Goal: Task Accomplishment & Management: Manage account settings

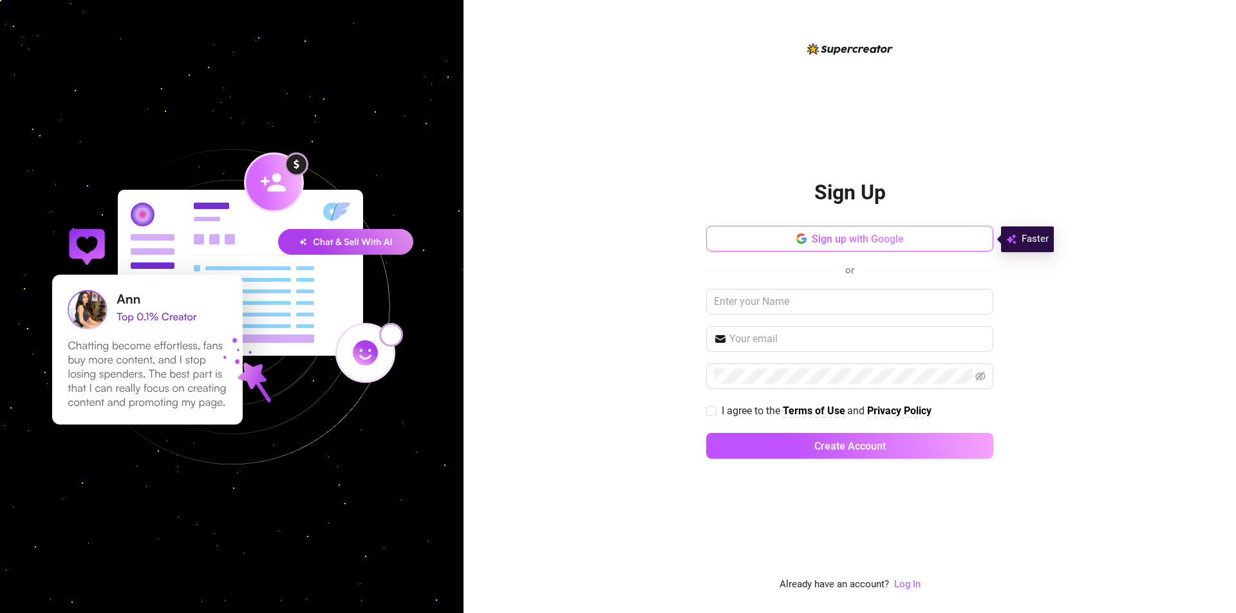
click at [870, 247] on button "Sign up with Google" at bounding box center [849, 239] width 287 height 26
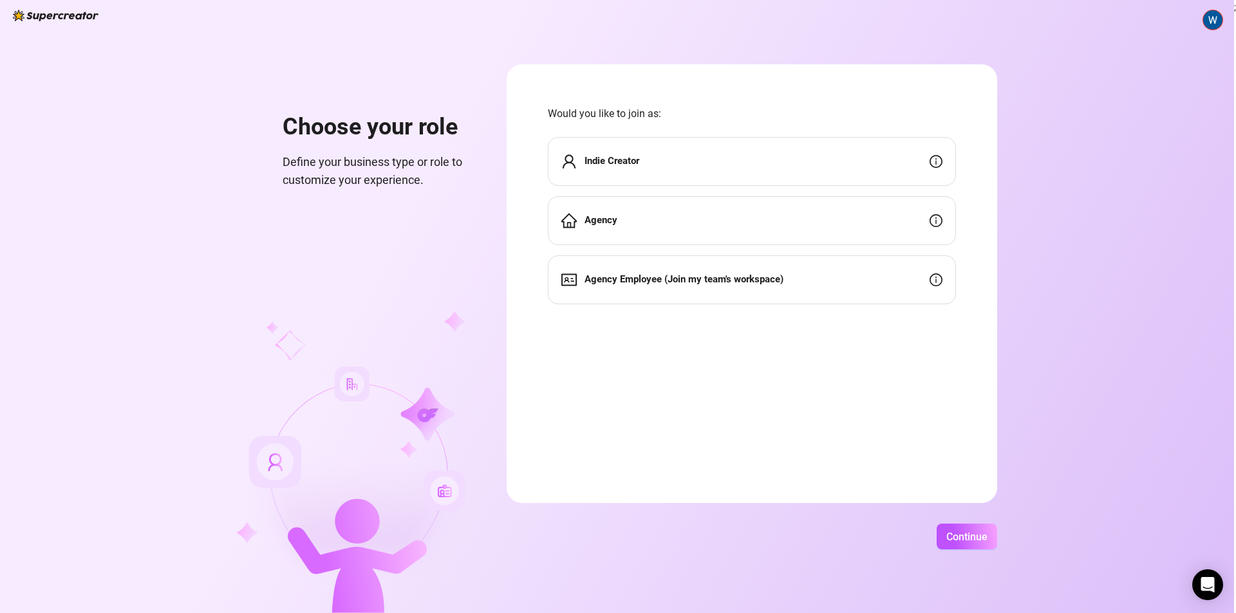
click at [607, 220] on strong "Agency" at bounding box center [601, 220] width 33 height 12
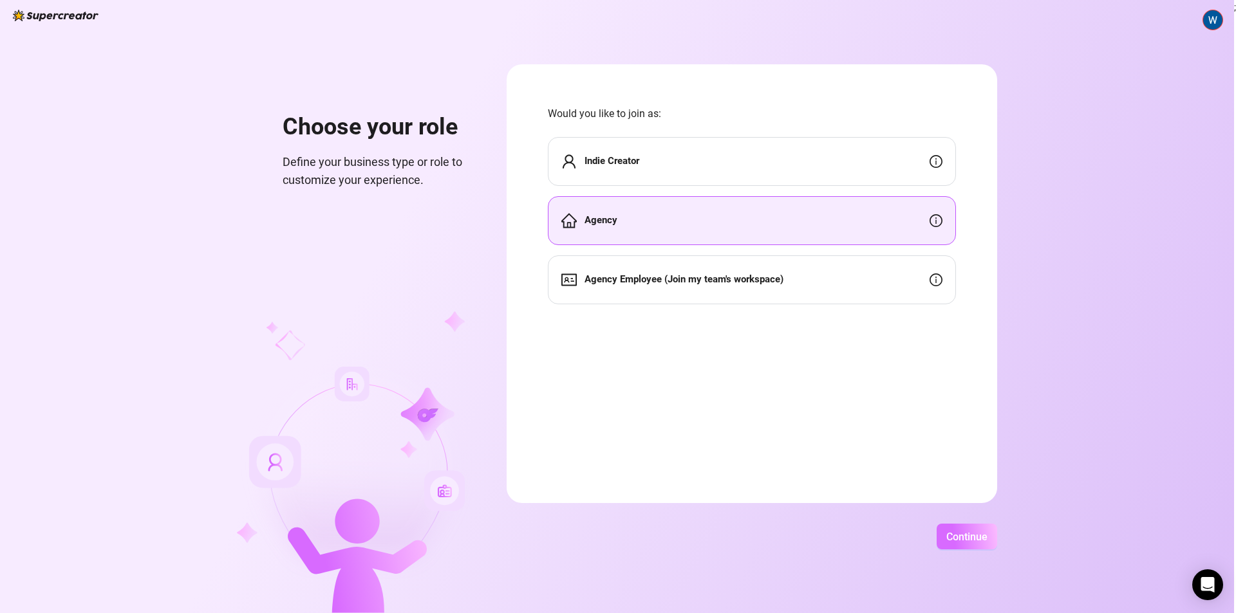
click at [961, 539] on span "Continue" at bounding box center [966, 537] width 41 height 12
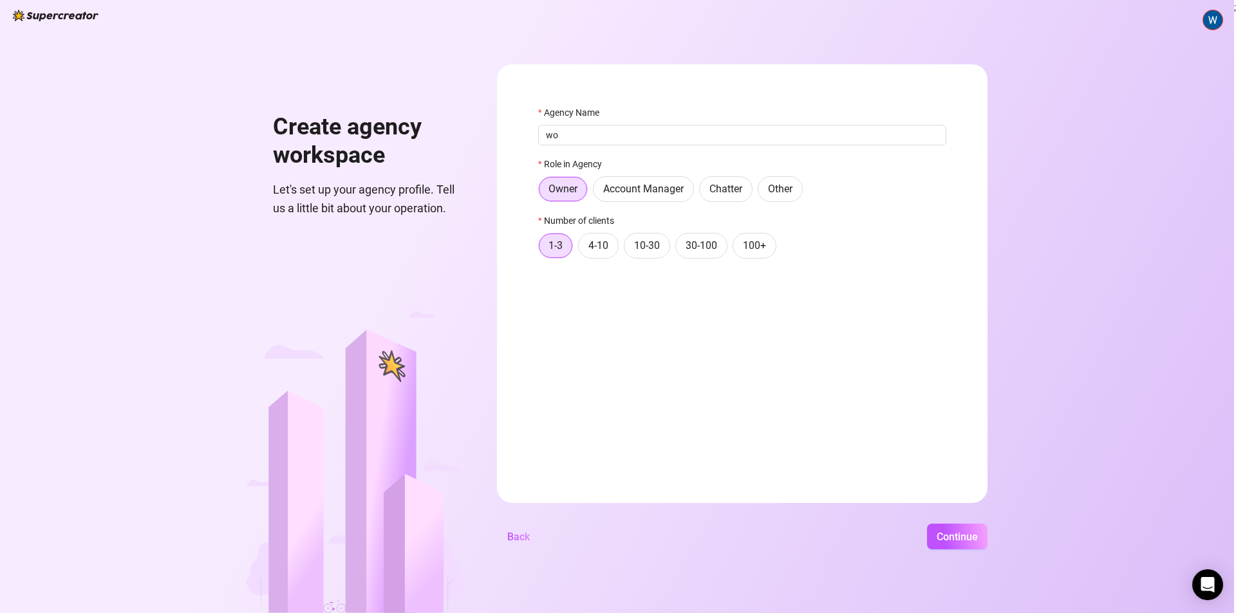
type input "w"
type input "Woman's World"
click at [971, 547] on button "Continue" at bounding box center [957, 537] width 61 height 26
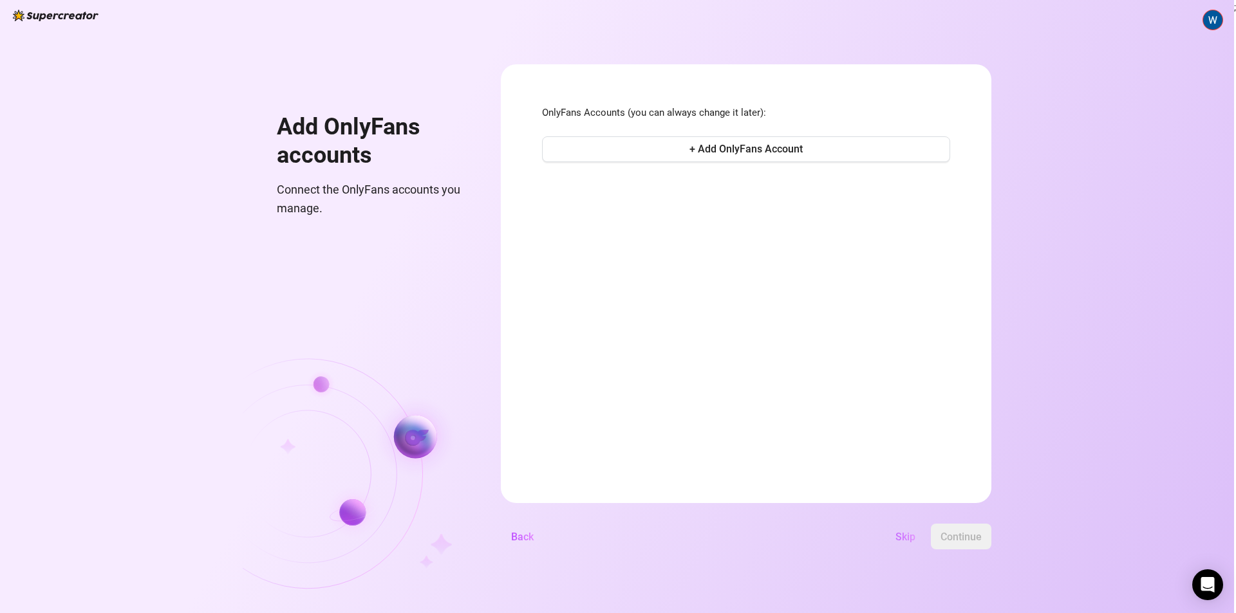
click at [906, 536] on span "Skip" at bounding box center [905, 537] width 20 height 12
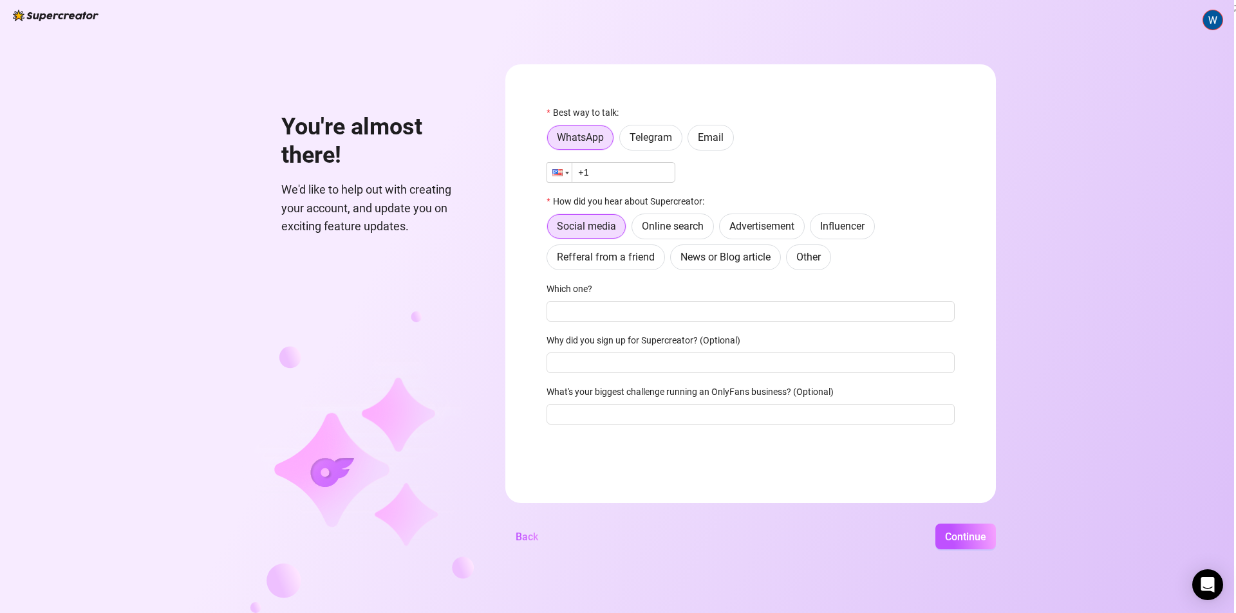
click at [566, 177] on div at bounding box center [559, 172] width 24 height 19
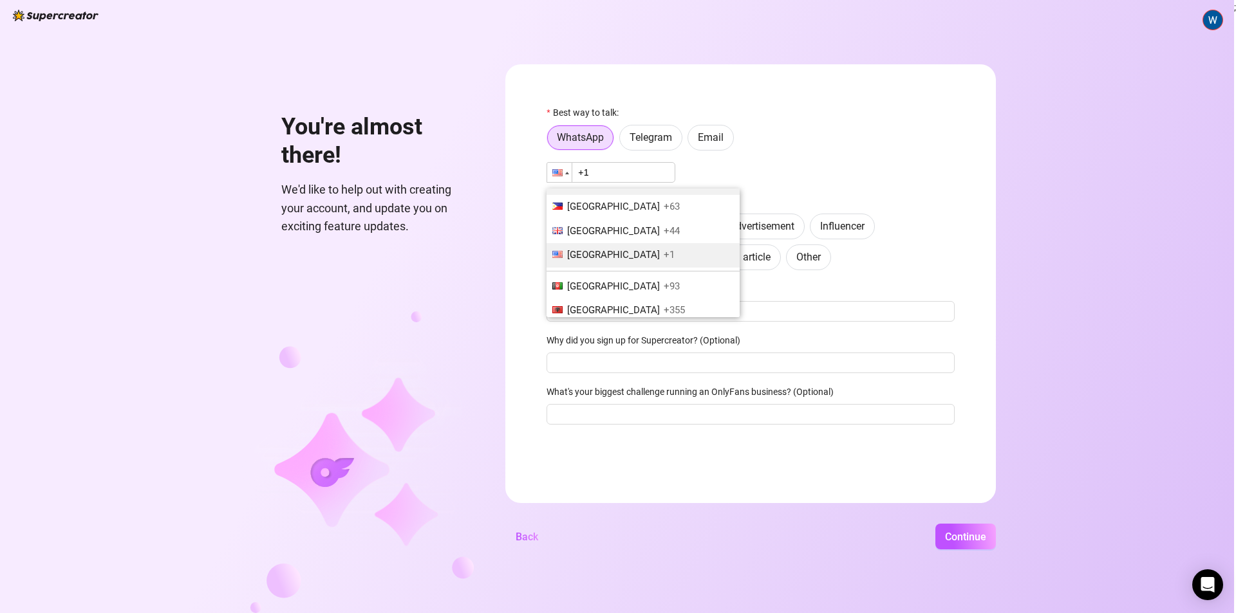
scroll to position [64, 0]
click at [602, 207] on span "United Kingdom" at bounding box center [613, 209] width 93 height 12
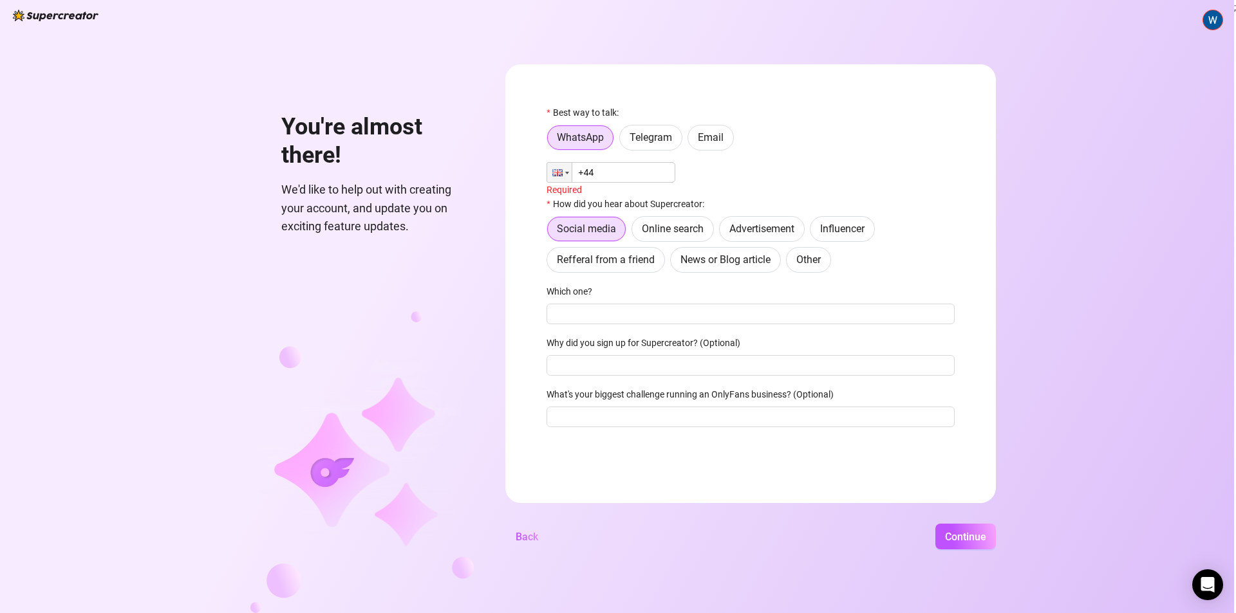
click at [606, 173] on input "+44" at bounding box center [611, 172] width 129 height 21
type input "+44 7521 979635"
click at [639, 312] on input "Which one?" at bounding box center [751, 311] width 408 height 21
type input "chat gpt"
click at [807, 366] on input "Why did you sign up for Supercreator? (Optional)" at bounding box center [751, 363] width 408 height 21
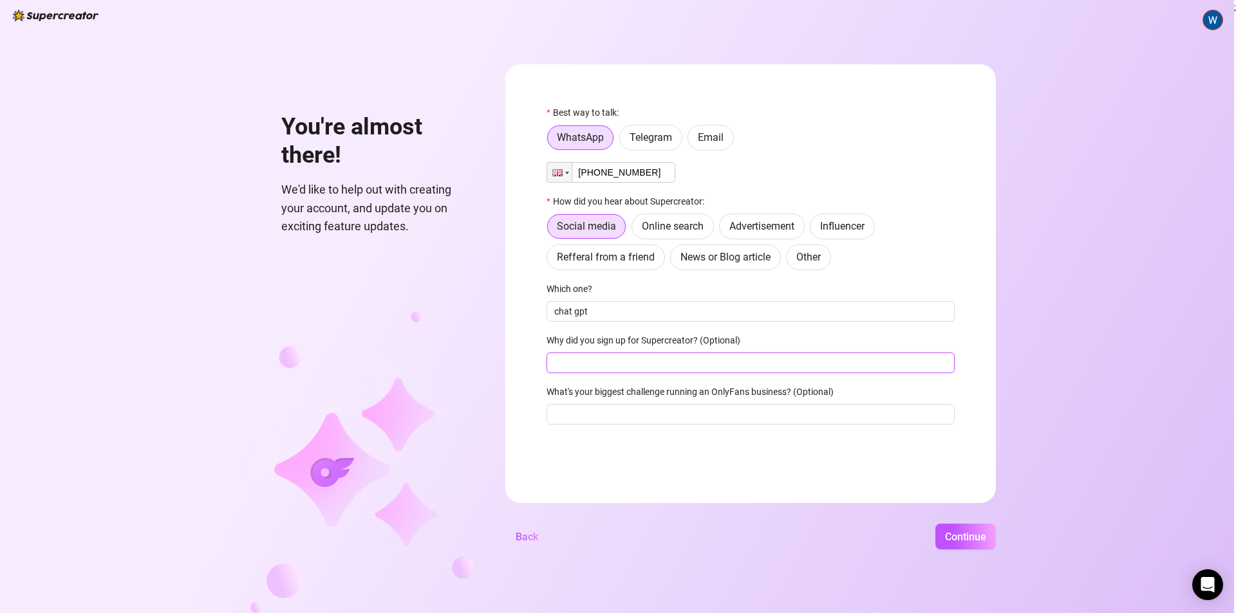
type input "i"
type input "easy work load"
click at [641, 414] on input "What's your biggest challenge running an OnlyFans business? (Optional)" at bounding box center [751, 414] width 408 height 21
type input "traffic"
click at [986, 538] on span "Continue" at bounding box center [965, 537] width 41 height 12
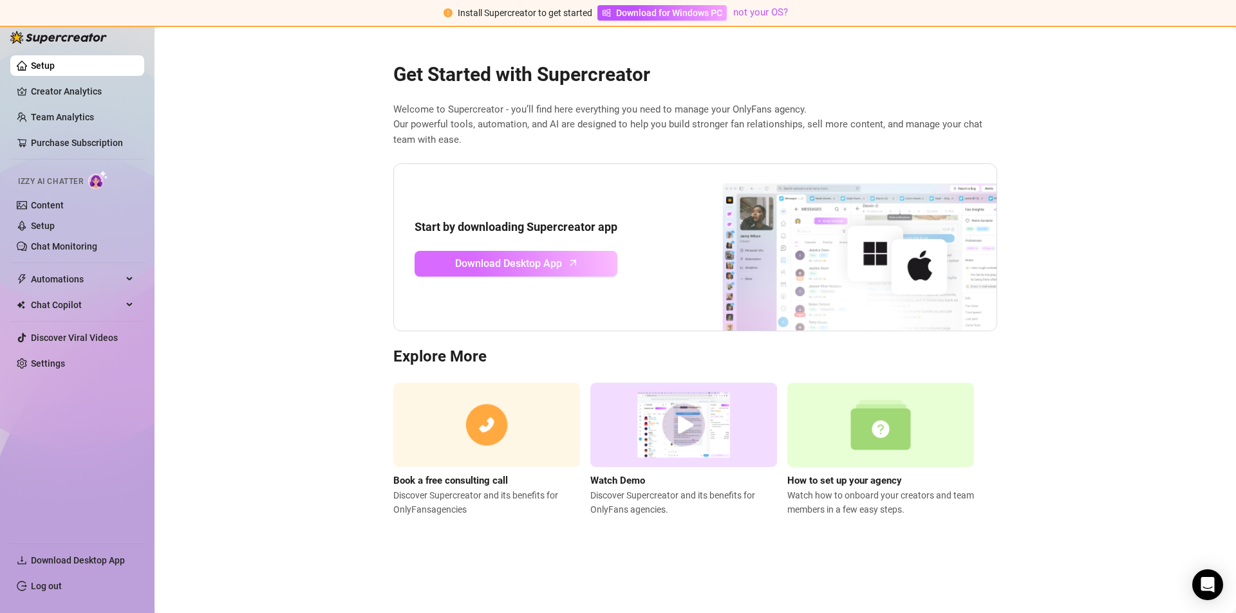
click at [527, 263] on span "Download Desktop App" at bounding box center [508, 264] width 107 height 16
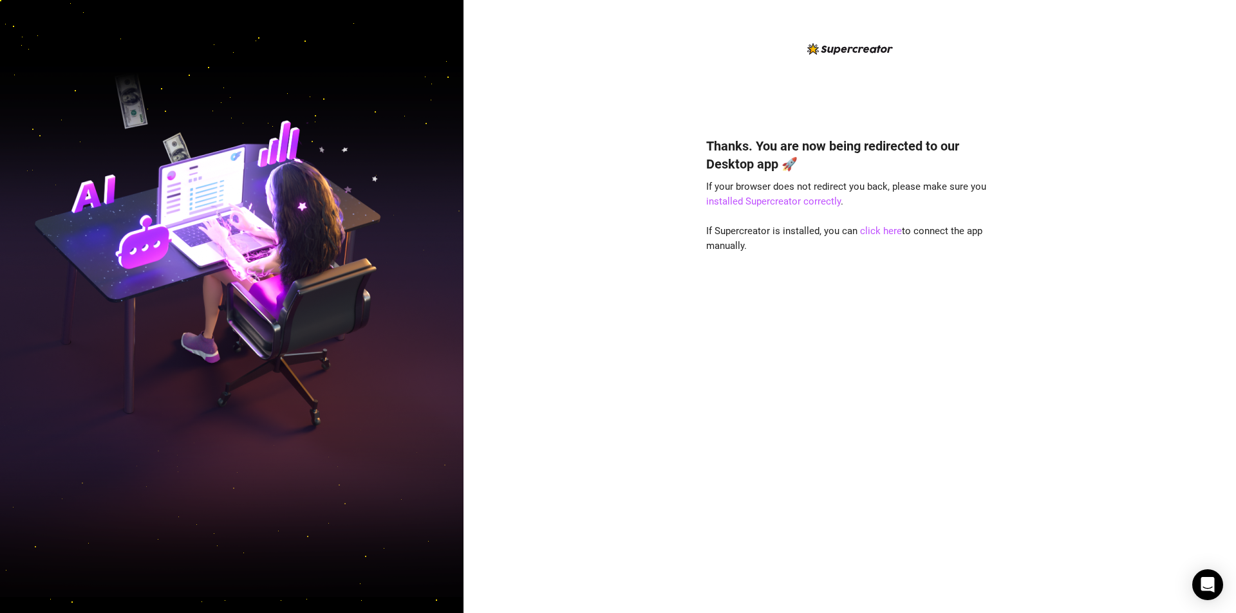
click at [770, 506] on div "Thanks. You are now being redirected to our Desktop app 🚀 If your browser does …" at bounding box center [849, 356] width 287 height 473
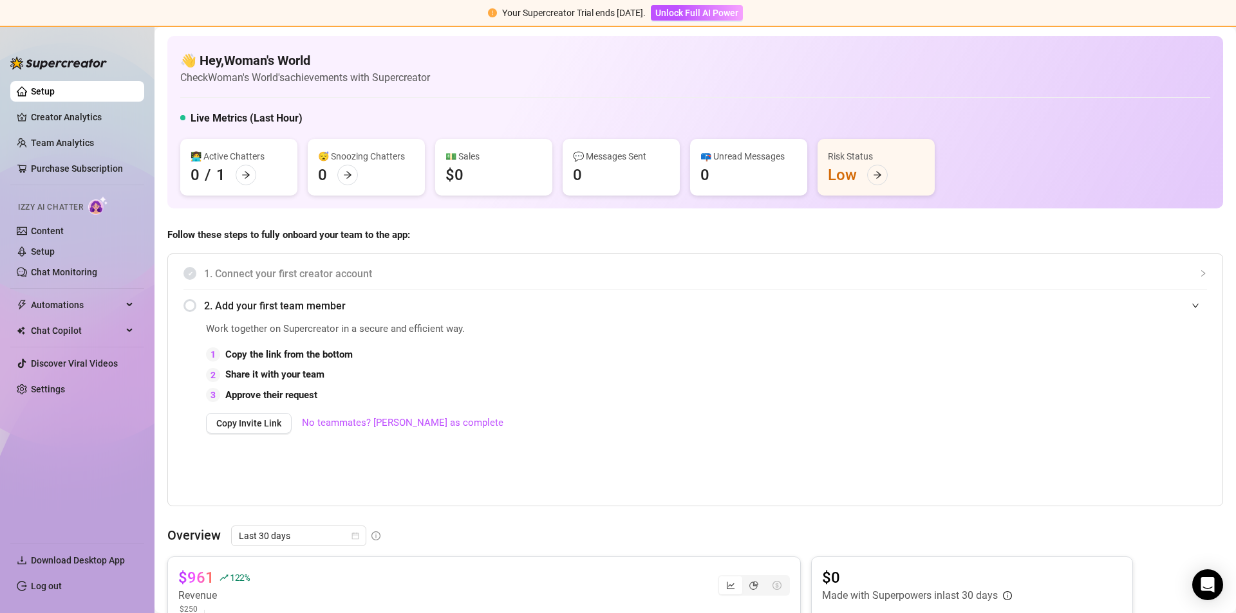
click at [253, 66] on h4 "👋 Hey, Woman's World" at bounding box center [305, 60] width 250 height 18
click at [62, 584] on link "Log out" at bounding box center [46, 586] width 31 height 10
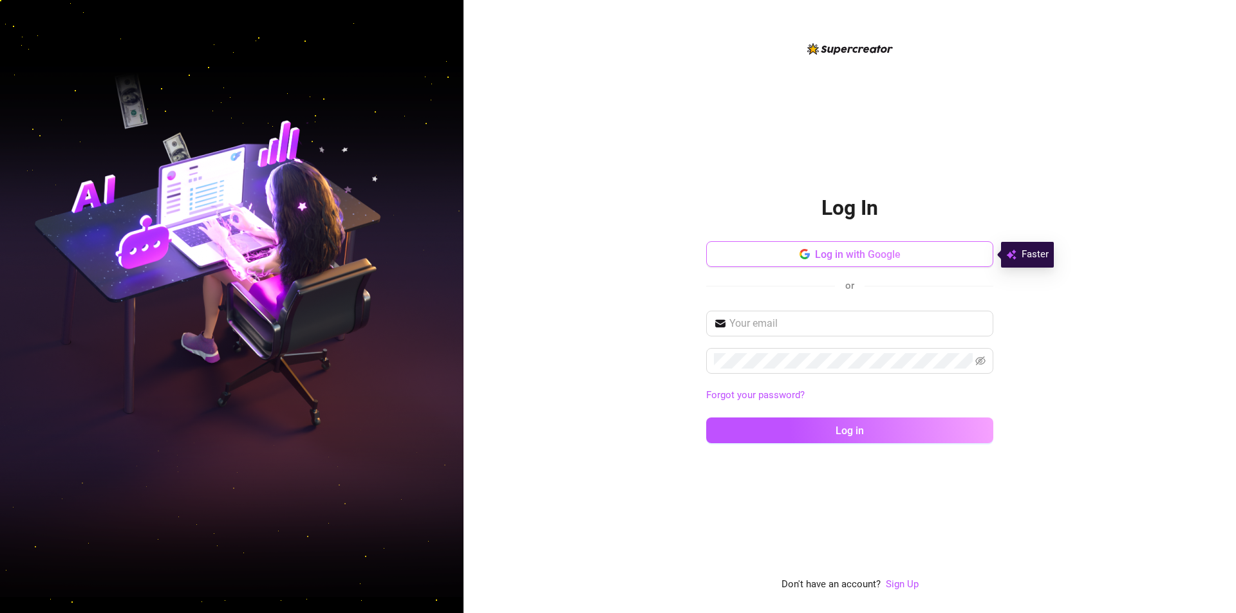
click at [894, 247] on button "Log in with Google" at bounding box center [849, 254] width 287 height 26
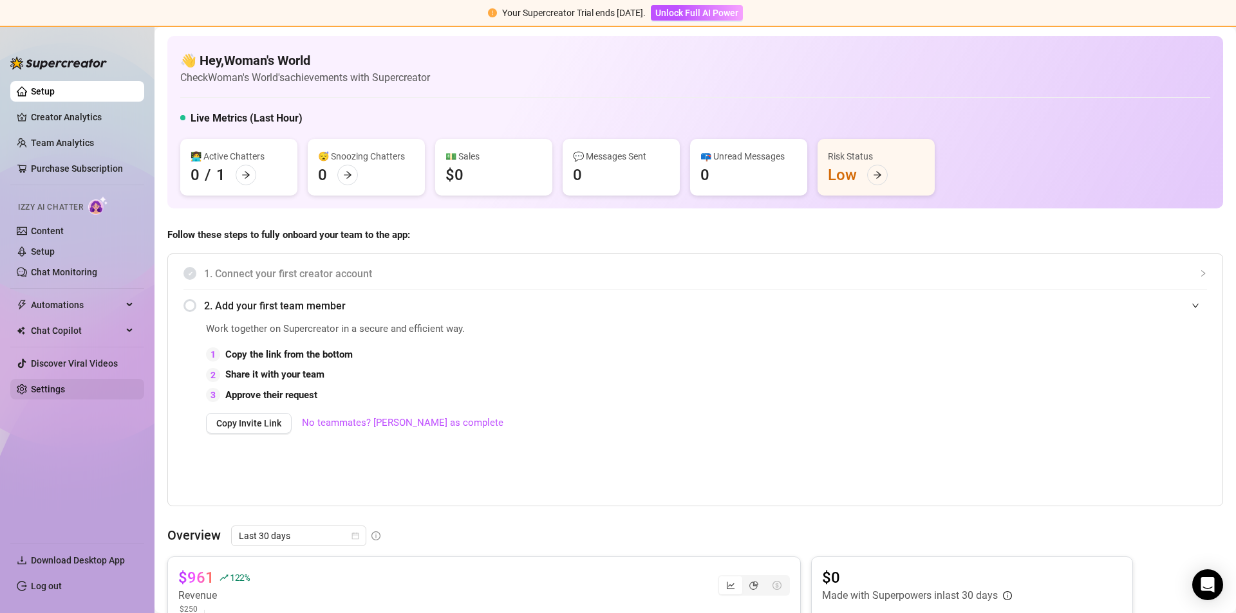
click at [65, 384] on link "Settings" at bounding box center [48, 389] width 34 height 10
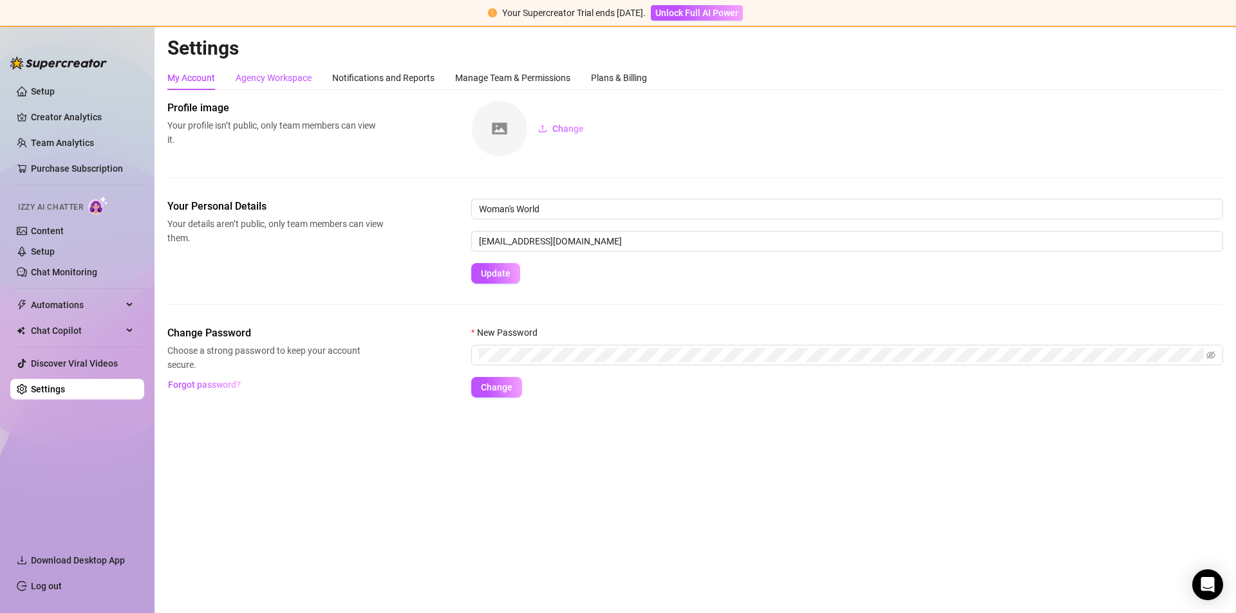
click at [283, 83] on div "Agency Workspace" at bounding box center [274, 78] width 76 height 14
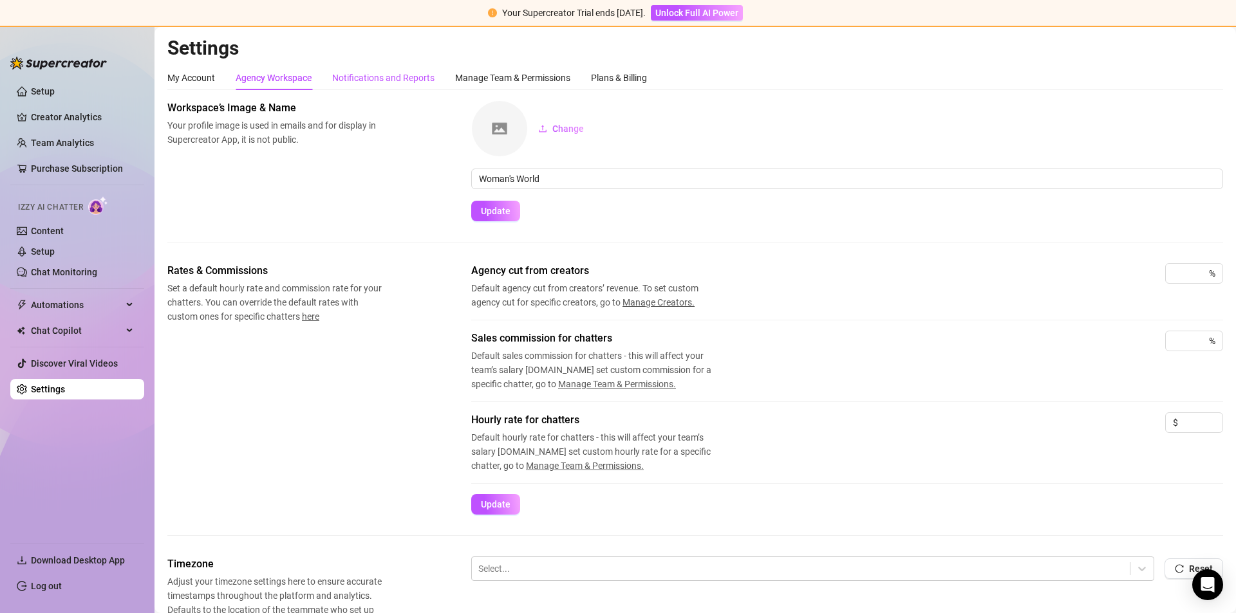
click at [382, 76] on div "Notifications and Reports" at bounding box center [383, 78] width 102 height 14
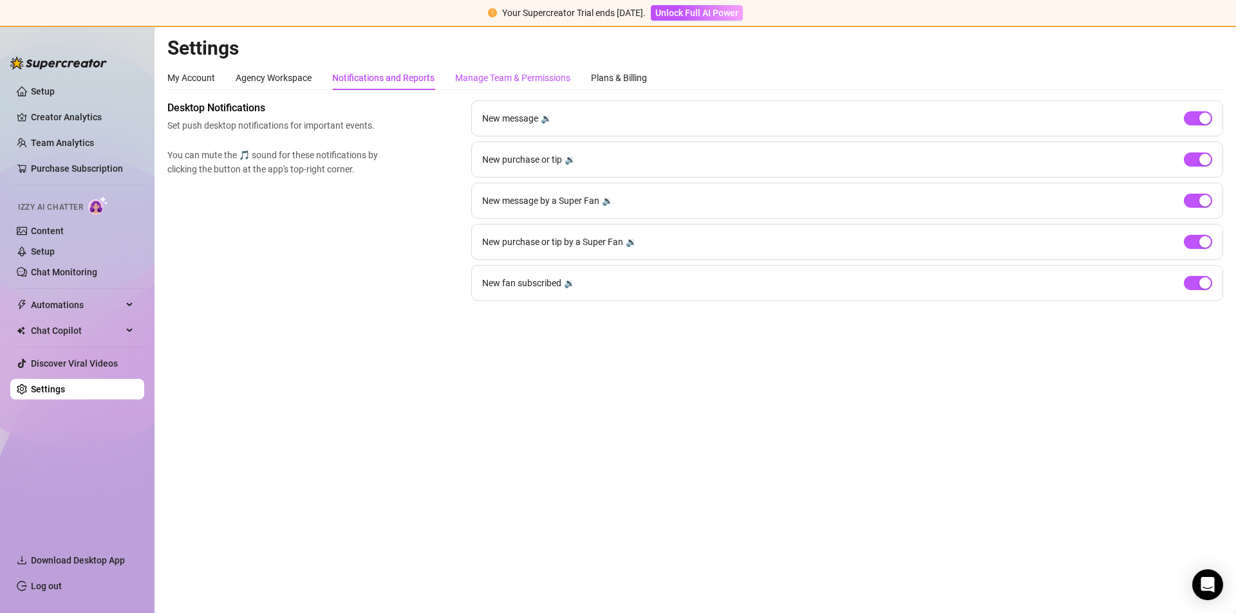
click at [487, 83] on div "Manage Team & Permissions" at bounding box center [512, 78] width 115 height 14
click at [538, 77] on div "Manage Team & Permissions" at bounding box center [512, 78] width 115 height 14
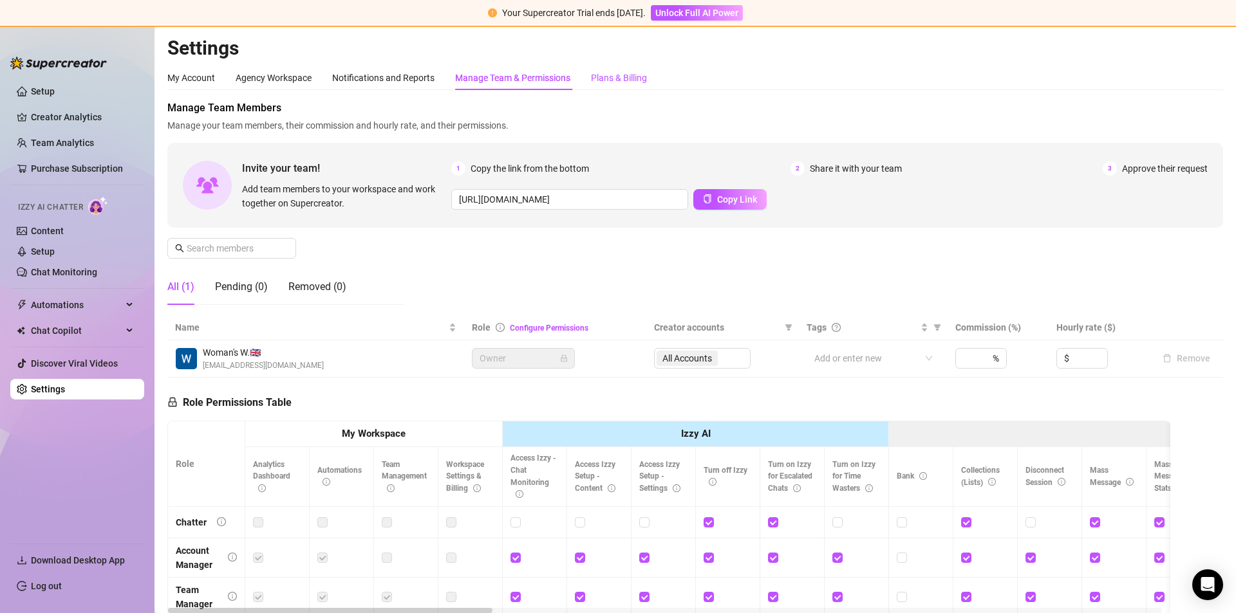
click at [629, 80] on div "Plans & Billing" at bounding box center [619, 78] width 56 height 14
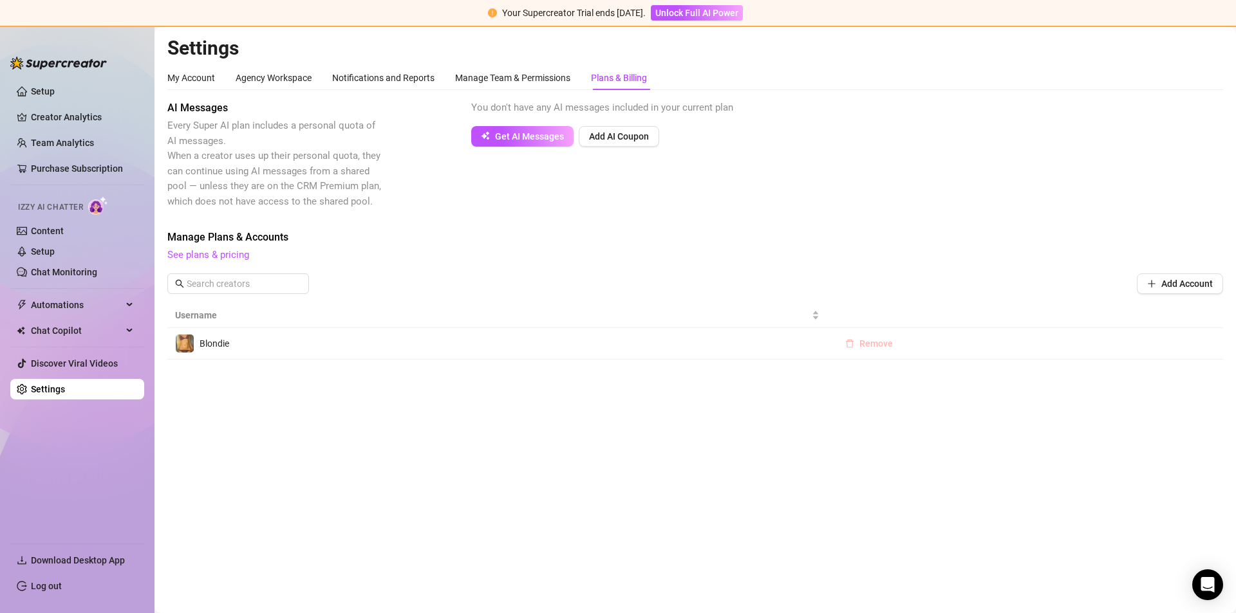
click at [872, 346] on span "Remove" at bounding box center [875, 344] width 33 height 10
click at [949, 308] on button "OK" at bounding box center [955, 310] width 21 height 15
click at [230, 256] on link "See plans & pricing" at bounding box center [208, 255] width 82 height 12
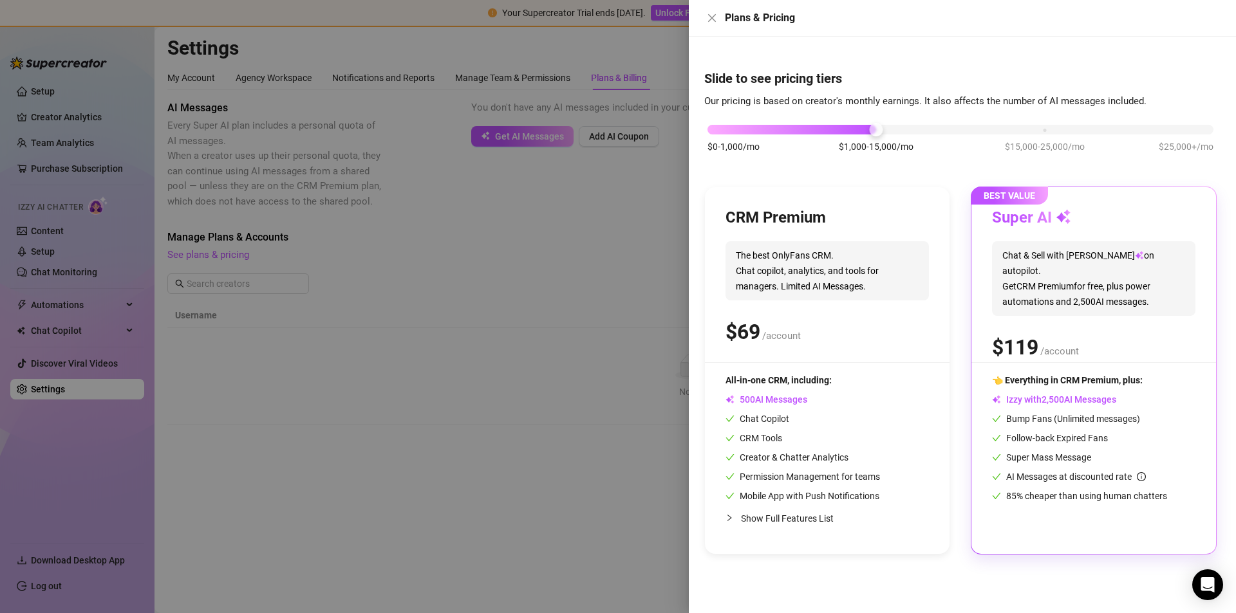
click at [390, 253] on div at bounding box center [618, 306] width 1236 height 613
